Goal: Find specific page/section: Find specific page/section

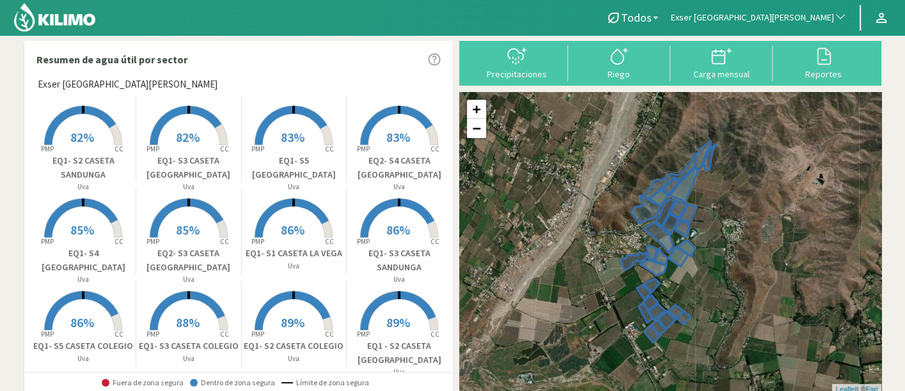
click at [766, 20] on span "Exser [GEOGRAPHIC_DATA][PERSON_NAME]" at bounding box center [752, 18] width 163 height 13
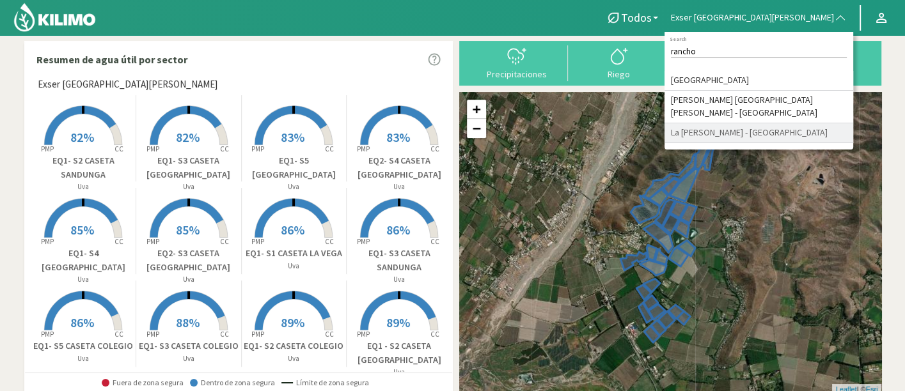
type input "rancho"
click at [801, 143] on li "La [PERSON_NAME] - [GEOGRAPHIC_DATA]" at bounding box center [759, 133] width 189 height 20
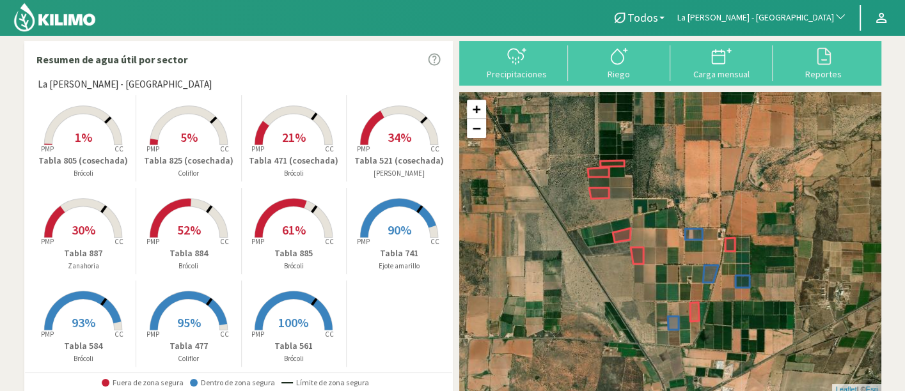
click at [296, 253] on p "Tabla 885" at bounding box center [294, 253] width 105 height 13
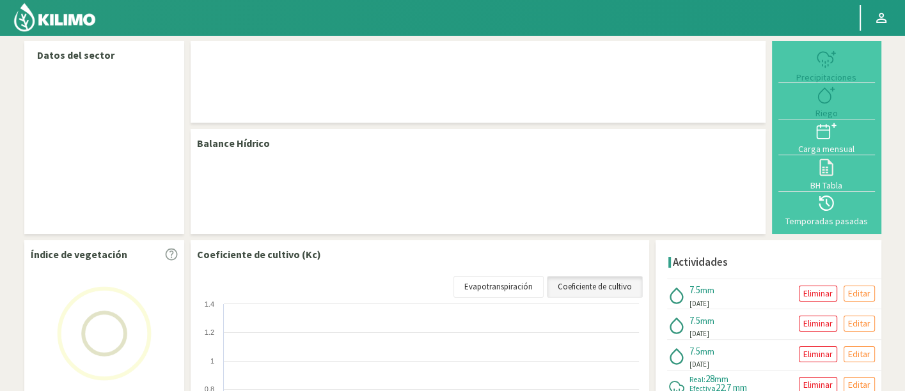
select select "152: Object"
select select "9: Object"
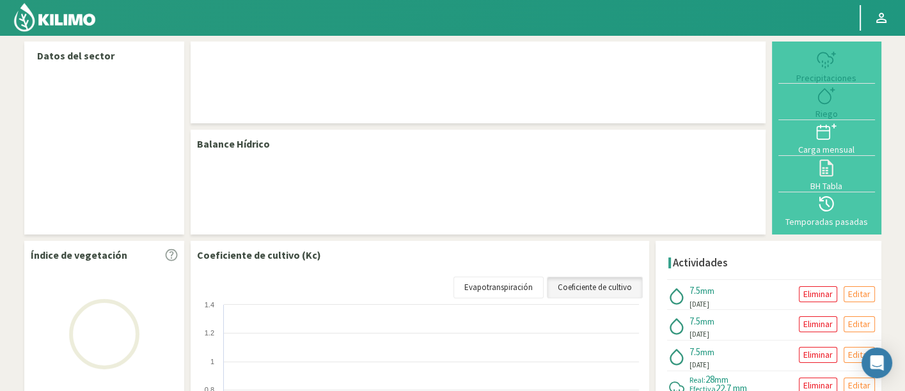
select select "152: Object"
select select "9: Object"
select select "152: Object"
select select "9: Object"
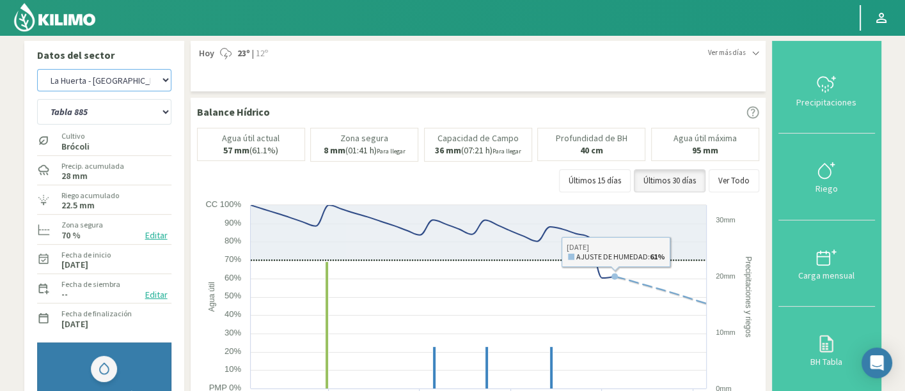
click at [154, 78] on select "Agr. Huertos de Chocalan Agrícola Bakia Agrícola Bakia - IC Agrícola Exser - Ca…" at bounding box center [104, 80] width 134 height 22
click at [37, 69] on select "Agr. Huertos de Chocalan Agrícola Bakia Agrícola Bakia - IC Agrícola Exser - Ca…" at bounding box center [104, 80] width 134 height 22
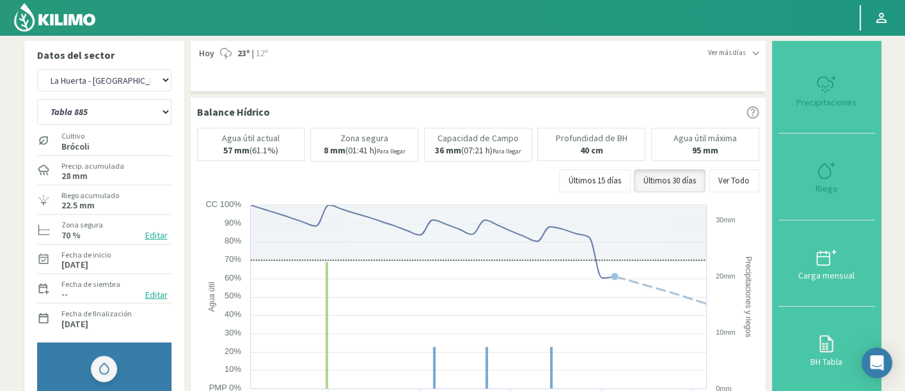
select select "435: Object"
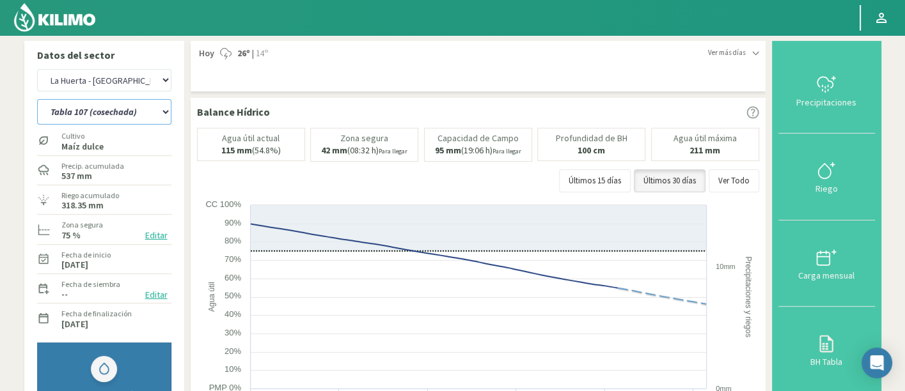
click at [102, 115] on select "Tabla 107 (cosechada) Tabla 124 (cosechada) Tabla 144 (cosechada) Tabla 205 - o…" at bounding box center [104, 112] width 134 height 26
click at [104, 108] on select "Tabla 107 (cosechada) Tabla 124 (cosechada) Tabla 144 (cosechada) Tabla 205 - o…" at bounding box center [104, 112] width 134 height 26
click at [37, 99] on select "Tabla 107 (cosechada) Tabla 124 (cosechada) Tabla 144 (cosechada) Tabla 205 - o…" at bounding box center [104, 112] width 134 height 26
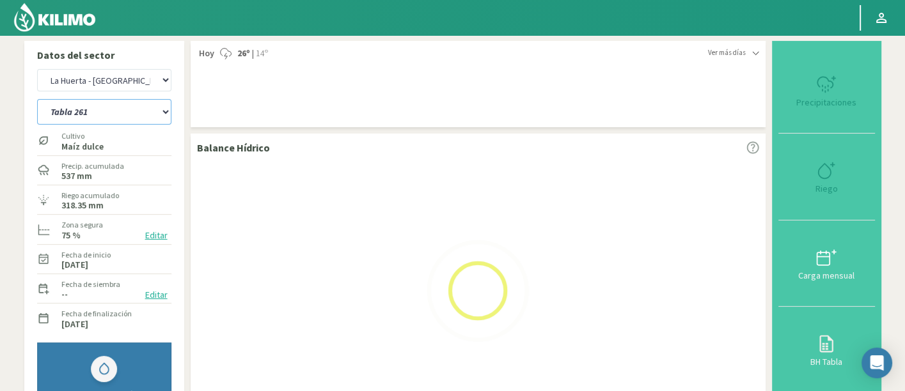
select select "11: Object"
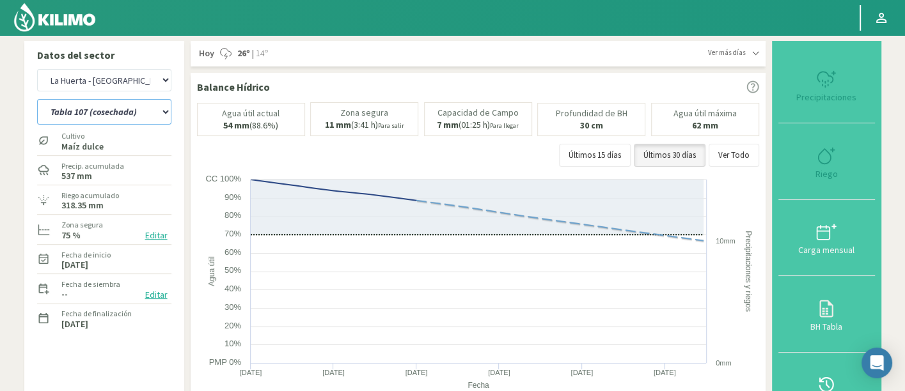
select select "719: Object"
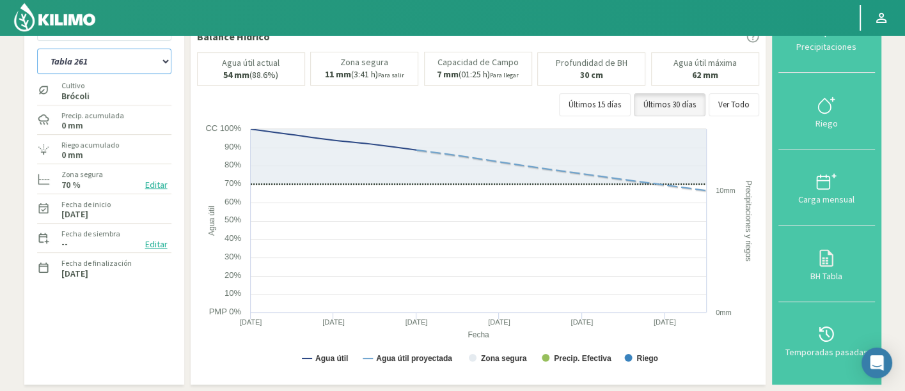
scroll to position [71, 0]
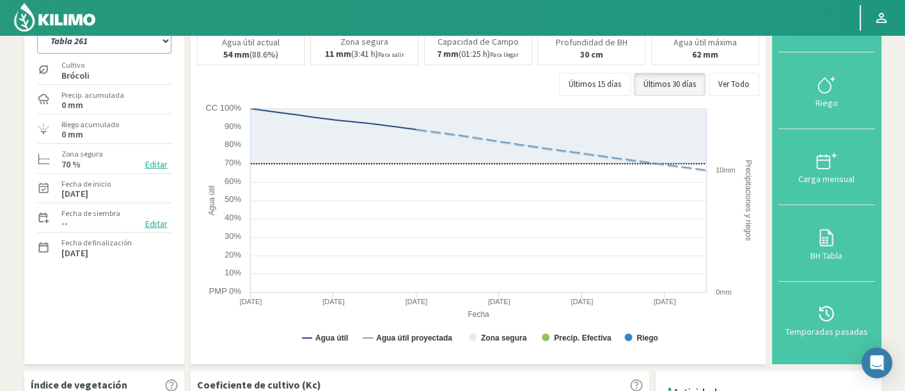
click at [105, 43] on select "Tabla 107 (cosechada) Tabla 124 (cosechada) Tabla 144 (cosechada) Tabla 205 - o…" at bounding box center [104, 41] width 134 height 26
click at [37, 28] on select "Tabla 107 (cosechada) Tabla 124 (cosechada) Tabla 144 (cosechada) Tabla 205 - o…" at bounding box center [104, 41] width 134 height 26
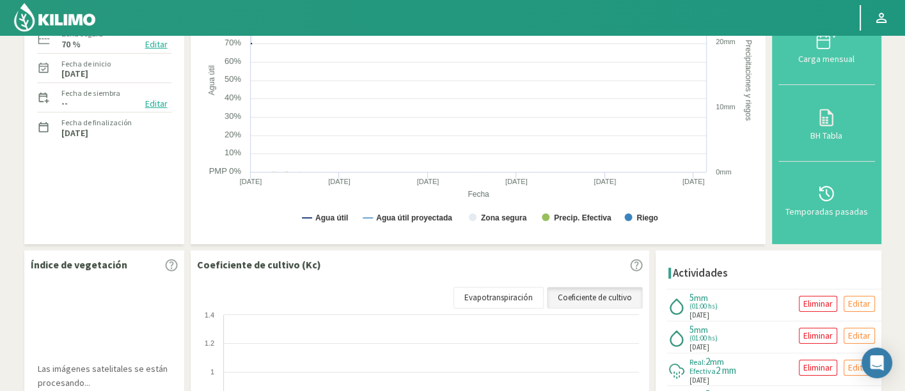
select select "33: Object"
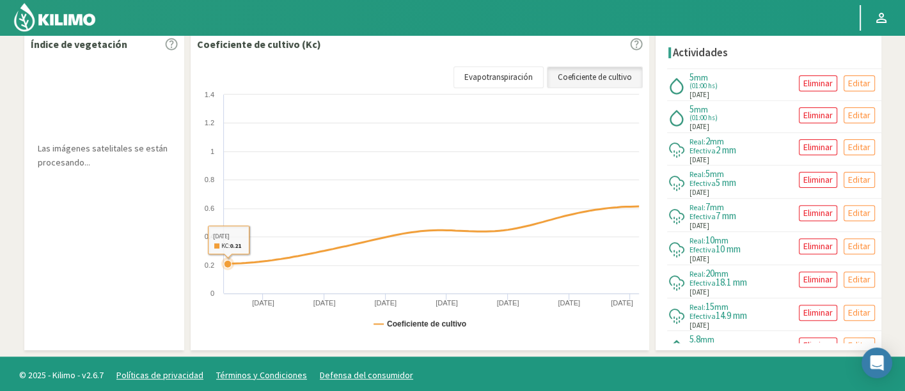
select select "1003: Object"
select select "43: Object"
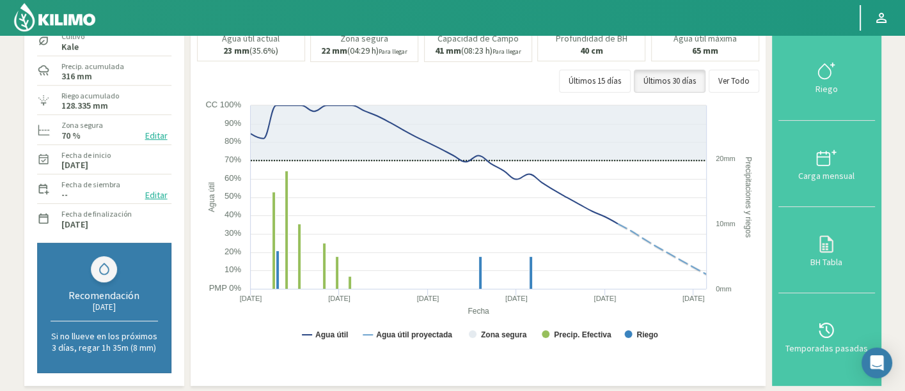
scroll to position [36, 0]
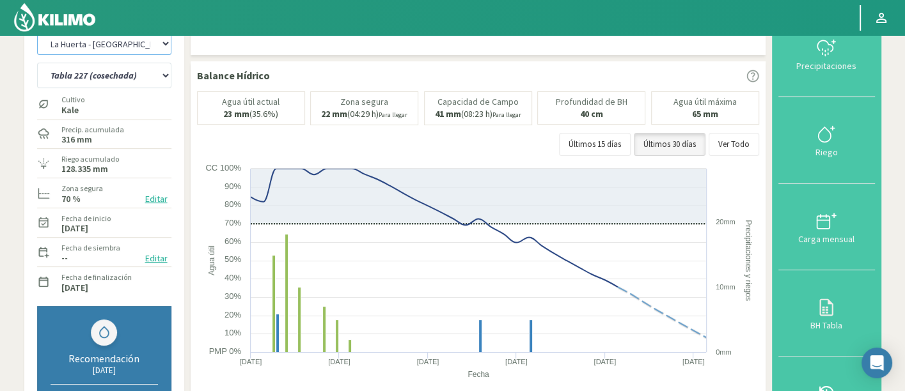
click at [139, 42] on select "Agr. Huertos de Chocalan Agrícola Bakia Agrícola Bakia - IC Agrícola Exser - Ca…" at bounding box center [104, 44] width 134 height 22
click at [37, 33] on select "Agr. Huertos de Chocalan Agrícola Bakia Agrícola Bakia - IC Agrícola Exser - Ca…" at bounding box center [104, 44] width 134 height 22
select select "1286: Object"
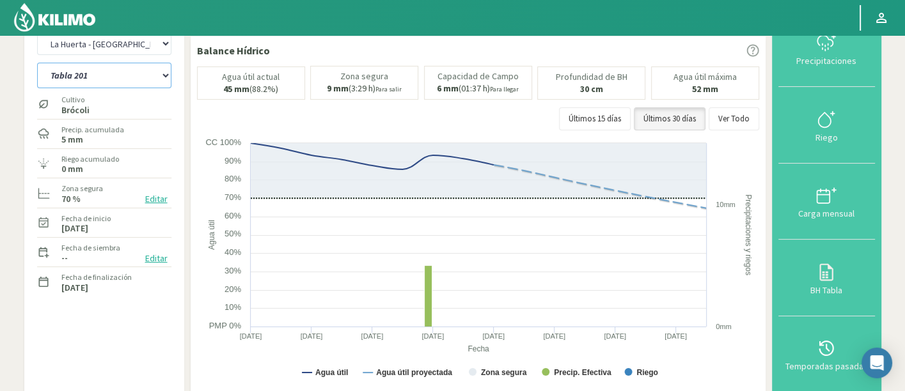
click at [150, 77] on select "Tabla 201 Tabla 207 Tabla 207 (1,25 ha) (cosechada) Tabla 210" at bounding box center [104, 76] width 134 height 26
click at [37, 63] on select "Tabla 201 Tabla 207 Tabla 207 (1,25 ha) (cosechada) Tabla 210" at bounding box center [104, 76] width 134 height 26
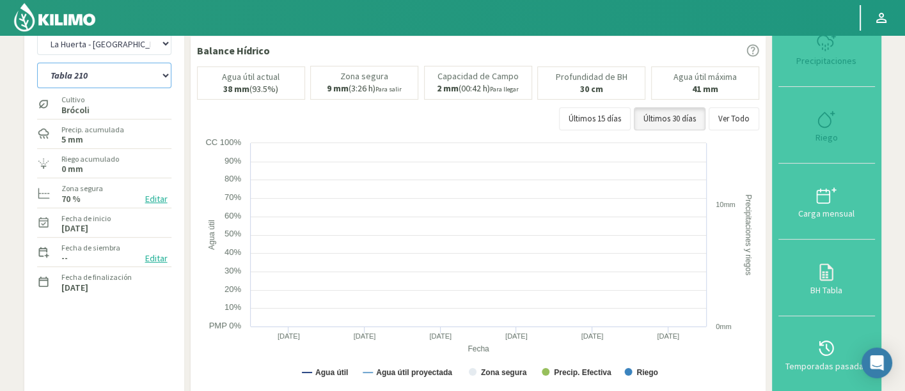
select select "50: Object"
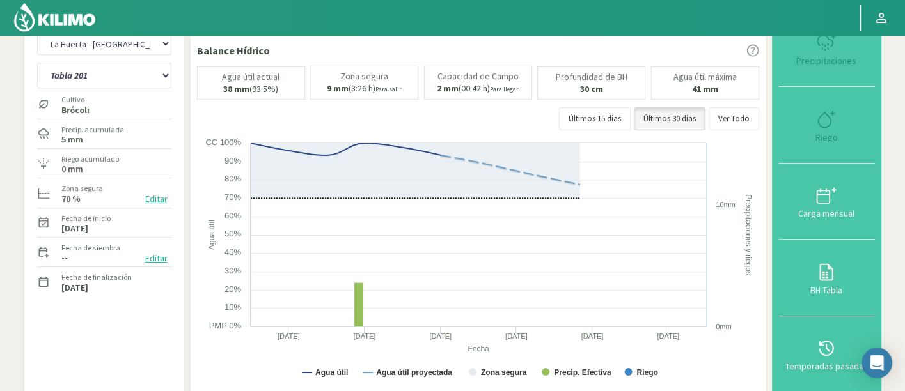
select select "1570: Object"
select select "57: Object"
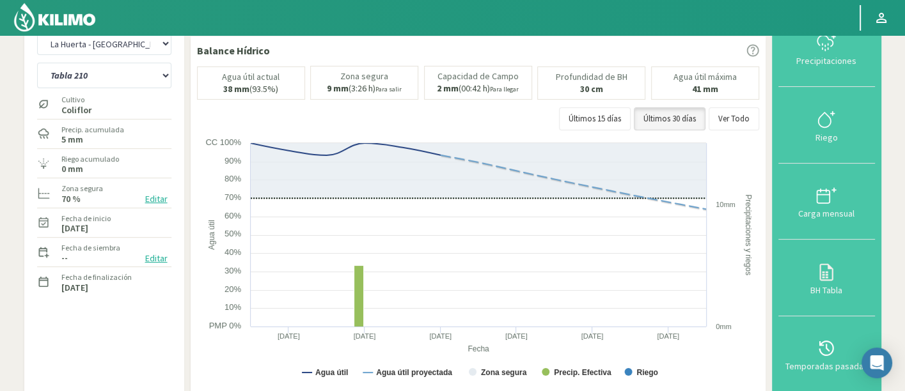
click at [104, 248] on label "Fecha de siembra" at bounding box center [90, 248] width 59 height 12
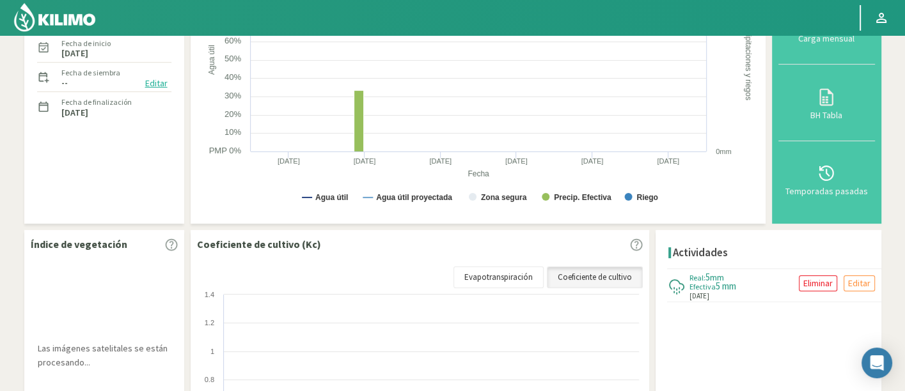
scroll to position [201, 0]
